Goal: Task Accomplishment & Management: Manage account settings

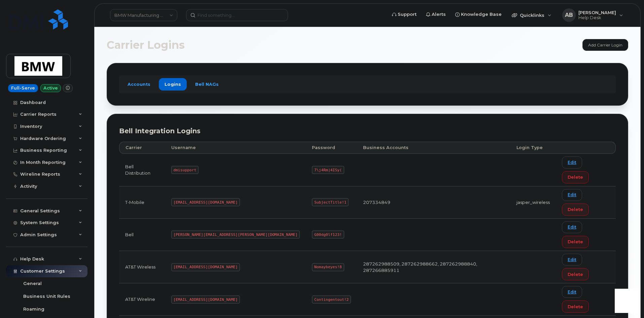
scroll to position [3, 0]
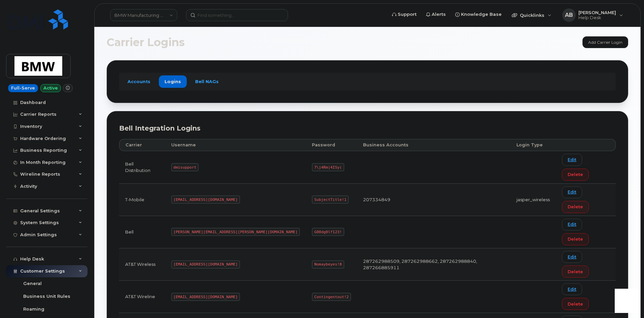
drag, startPoint x: 214, startPoint y: 283, endPoint x: 181, endPoint y: 287, distance: 33.5
copy code "MS-BMW@dminc.com"
drag, startPoint x: 283, startPoint y: 284, endPoint x: 252, endPoint y: 285, distance: 30.3
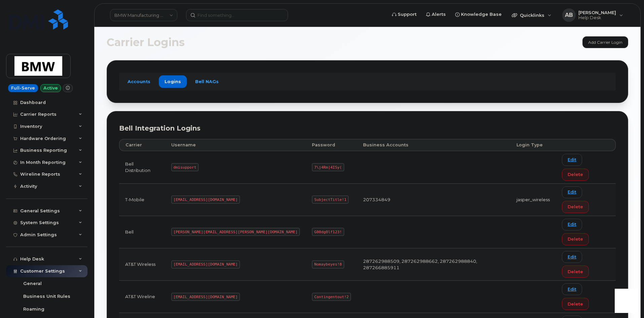
copy code "SubjectTitle!1"
drag, startPoint x: 216, startPoint y: 286, endPoint x: 181, endPoint y: 286, distance: 34.3
copy code "MS-BMW@dminc.com"
drag, startPoint x: 284, startPoint y: 285, endPoint x: 252, endPoint y: 284, distance: 31.3
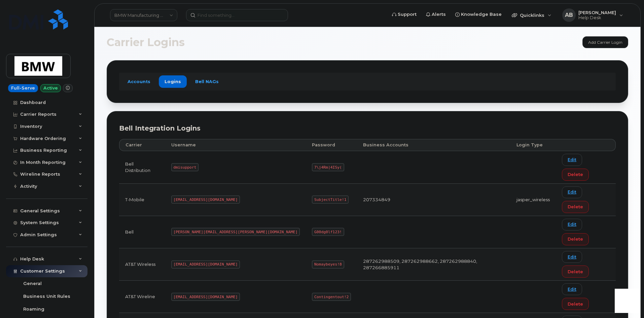
copy code "SubjectTitle!1"
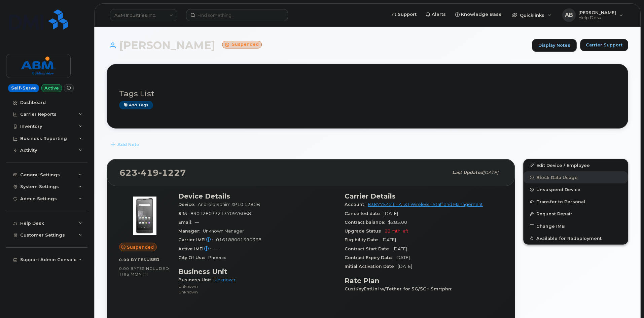
scroll to position [101, 0]
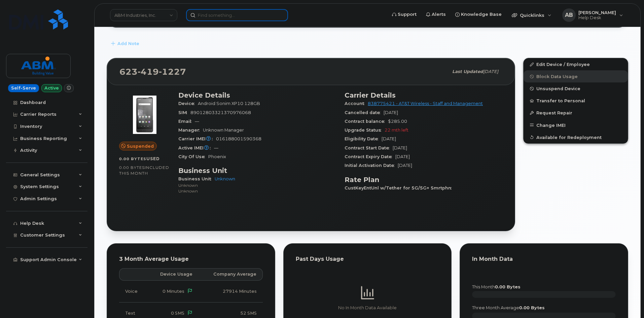
click at [228, 20] on input at bounding box center [237, 15] width 102 height 12
paste input "864-794-1385"
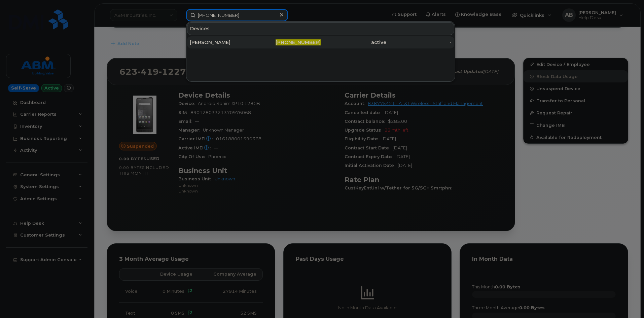
type input "864-794-1385"
drag, startPoint x: 240, startPoint y: 45, endPoint x: 243, endPoint y: 43, distance: 3.6
click at [240, 45] on div "[PERSON_NAME]" at bounding box center [223, 42] width 66 height 7
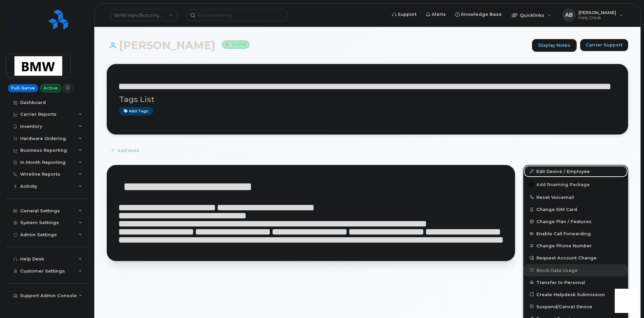
click at [550, 171] on link "Edit Device / Employee" at bounding box center [576, 171] width 104 height 12
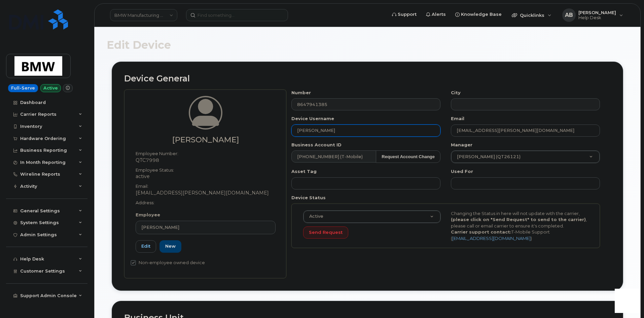
drag, startPoint x: 323, startPoint y: 131, endPoint x: 295, endPoint y: 131, distance: 27.6
click at [295, 131] on input "[PERSON_NAME]" at bounding box center [366, 131] width 149 height 12
paste input "[PHONE_NUMBER]"
type input "[PHONE_NUMBER]"
drag, startPoint x: 343, startPoint y: 130, endPoint x: 291, endPoint y: 130, distance: 52.2
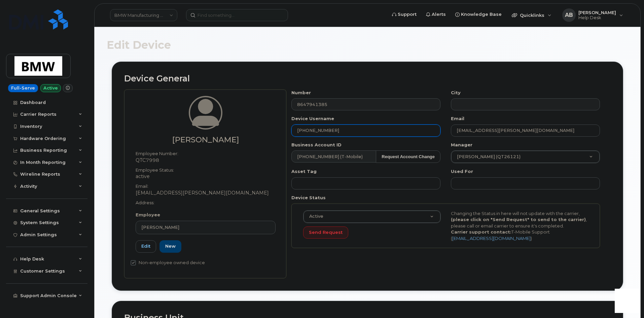
click at [291, 130] on div "Device Username 864-794-1385" at bounding box center [366, 125] width 160 height 21
click at [332, 128] on input "text" at bounding box center [366, 131] width 149 height 12
paste input "[PERSON_NAME]"
type input "[PERSON_NAME]"
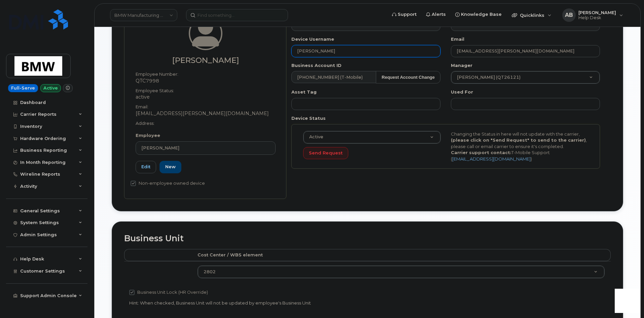
scroll to position [67, 0]
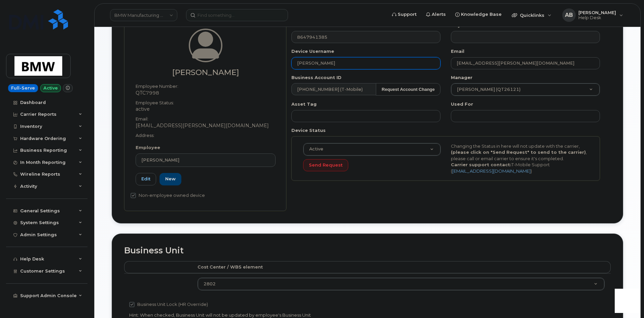
drag, startPoint x: 337, startPoint y: 66, endPoint x: 292, endPoint y: 62, distance: 45.3
click at [292, 62] on input "[PERSON_NAME]" at bounding box center [366, 63] width 149 height 12
click at [331, 62] on input "[PERSON_NAME]" at bounding box center [366, 63] width 149 height 12
paste input "[PERSON_NAME]"
type input "[PERSON_NAME]"
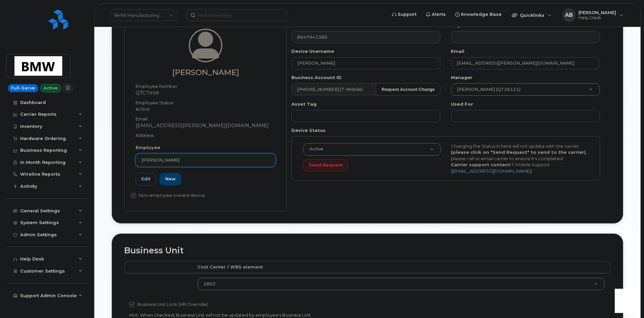
drag, startPoint x: 189, startPoint y: 159, endPoint x: 142, endPoint y: 157, distance: 46.5
click at [142, 157] on div "[PERSON_NAME]" at bounding box center [205, 160] width 129 height 6
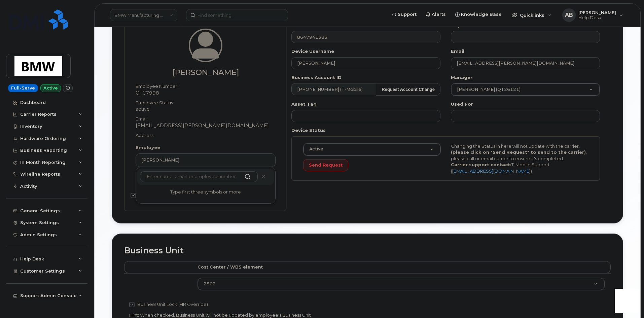
paste input "[PERSON_NAME]"
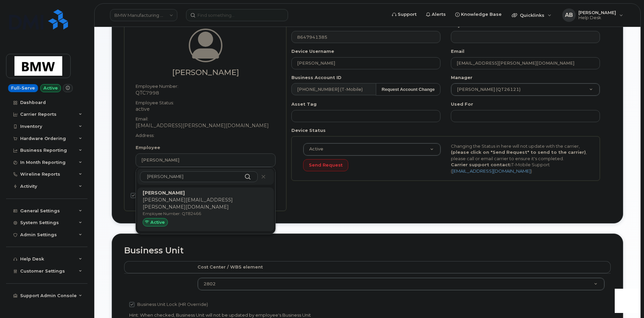
type input "[PERSON_NAME]"
click at [205, 200] on p "[PERSON_NAME][EMAIL_ADDRESS][PERSON_NAME][DOMAIN_NAME]" at bounding box center [206, 204] width 126 height 14
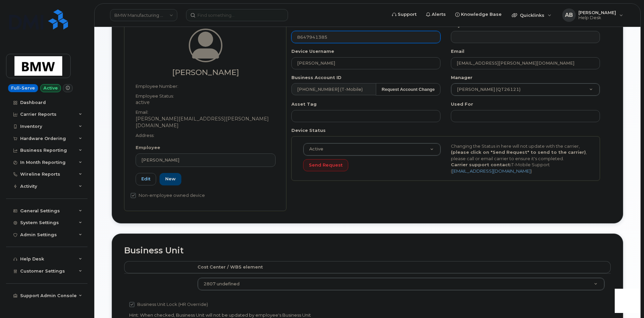
type input "QT82466"
type input "[PERSON_NAME][EMAIL_ADDRESS][PERSON_NAME][DOMAIN_NAME]"
type input "14966875"
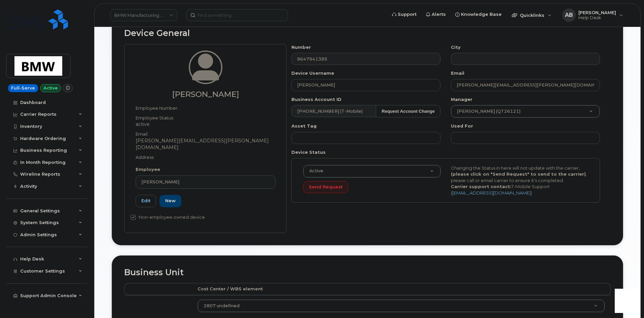
scroll to position [34, 0]
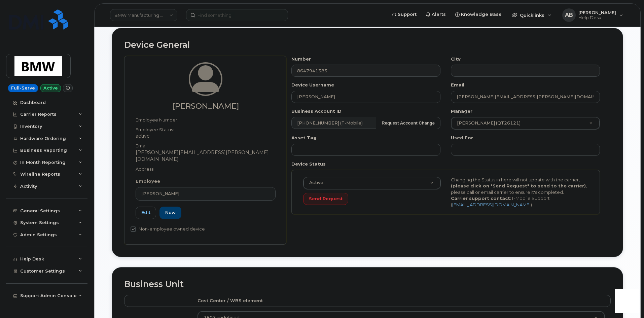
click at [446, 110] on div "Business Account ID 972523090 (T-Mobile) Request Account Change 12251" at bounding box center [366, 118] width 160 height 21
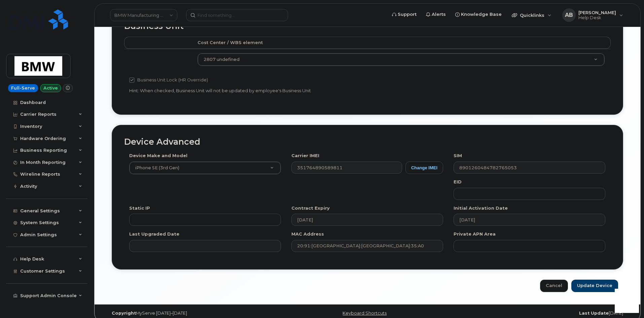
scroll to position [293, 0]
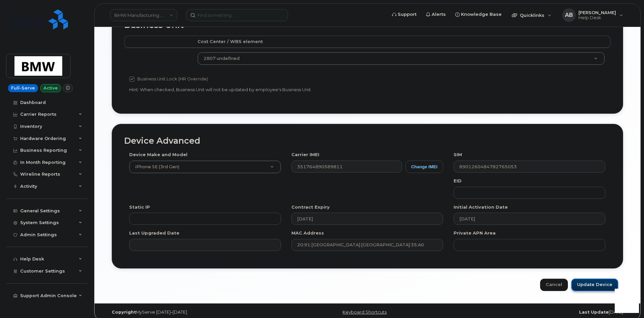
click at [584, 279] on input "Update Device" at bounding box center [595, 285] width 47 height 12
type input "Saving..."
